Goal: Task Accomplishment & Management: Manage account settings

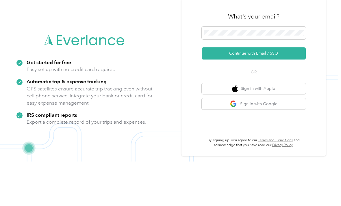
click at [276, 92] on button "Continue with Email / SSO" at bounding box center [254, 98] width 104 height 12
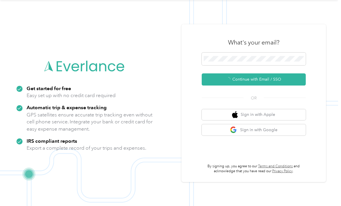
scroll to position [10, 0]
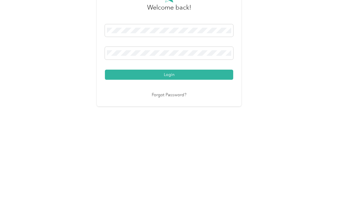
click at [170, 134] on button "Login" at bounding box center [169, 139] width 128 height 10
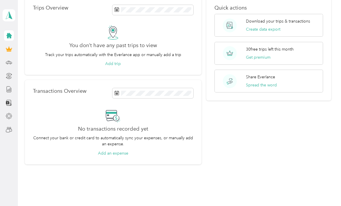
scroll to position [28, 0]
click at [9, 34] on icon at bounding box center [8, 35] width 5 height 5
click at [8, 35] on icon at bounding box center [8, 35] width 5 height 5
click at [9, 37] on icon at bounding box center [8, 35] width 5 height 5
click at [12, 113] on icon at bounding box center [9, 116] width 6 height 6
